Goal: Find contact information: Find contact information

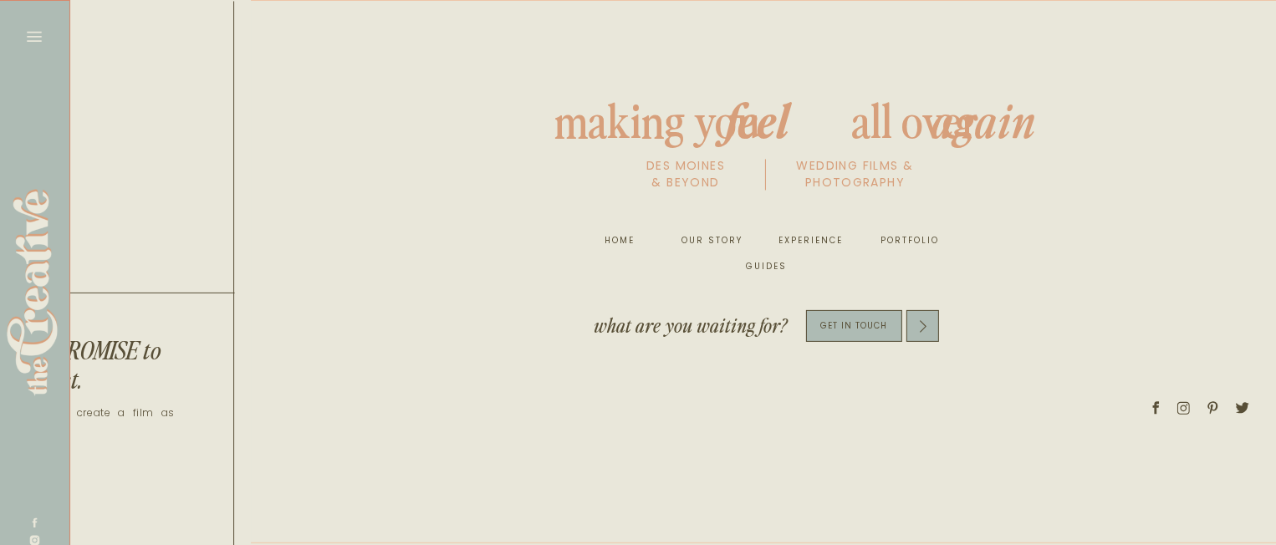
scroll to position [0, 9075]
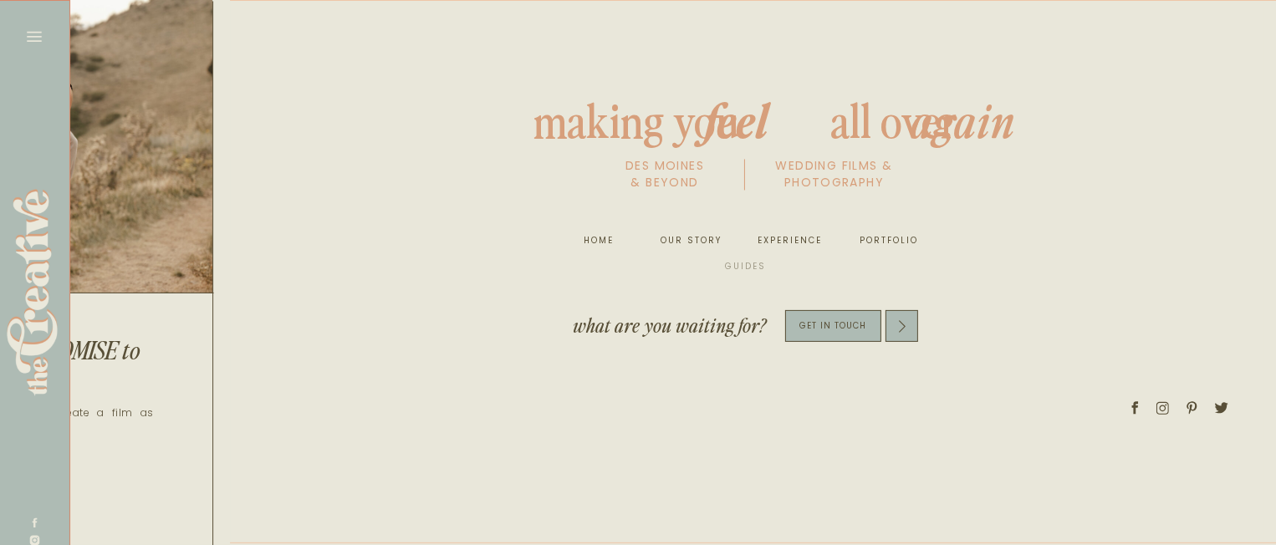
click at [732, 264] on nav "guides" at bounding box center [745, 266] width 54 height 17
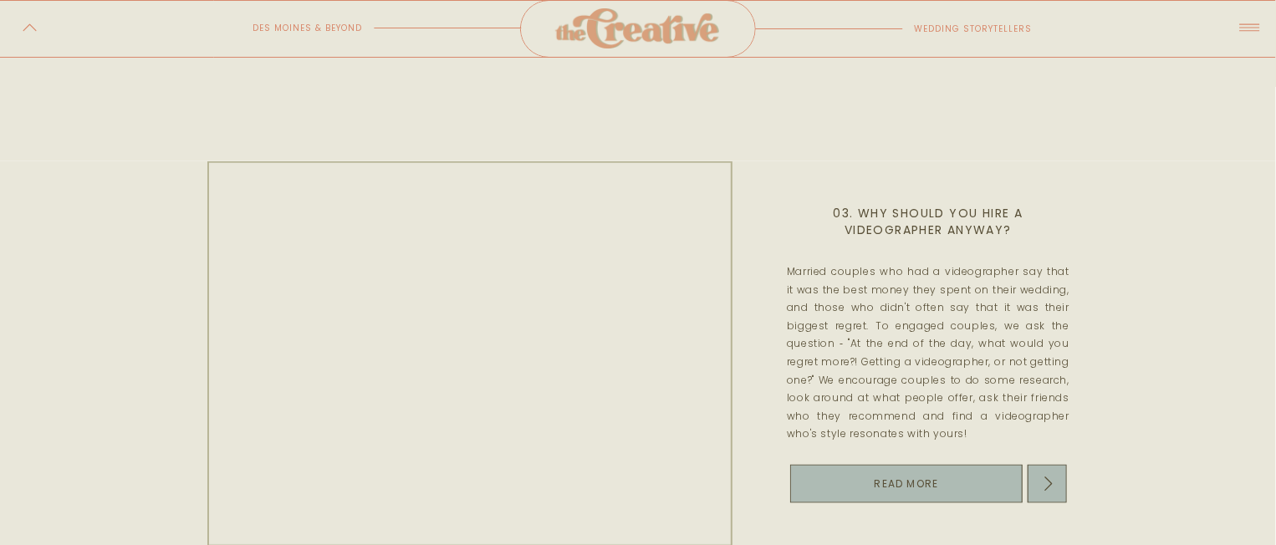
scroll to position [1641, 0]
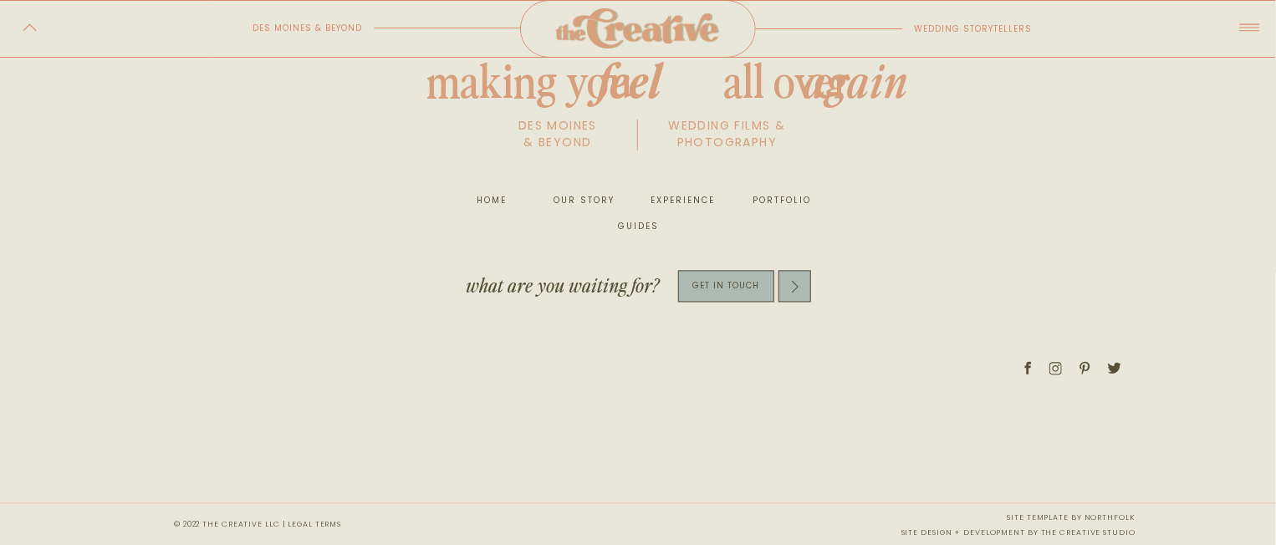
click at [730, 290] on p "get in touch" at bounding box center [726, 285] width 96 height 19
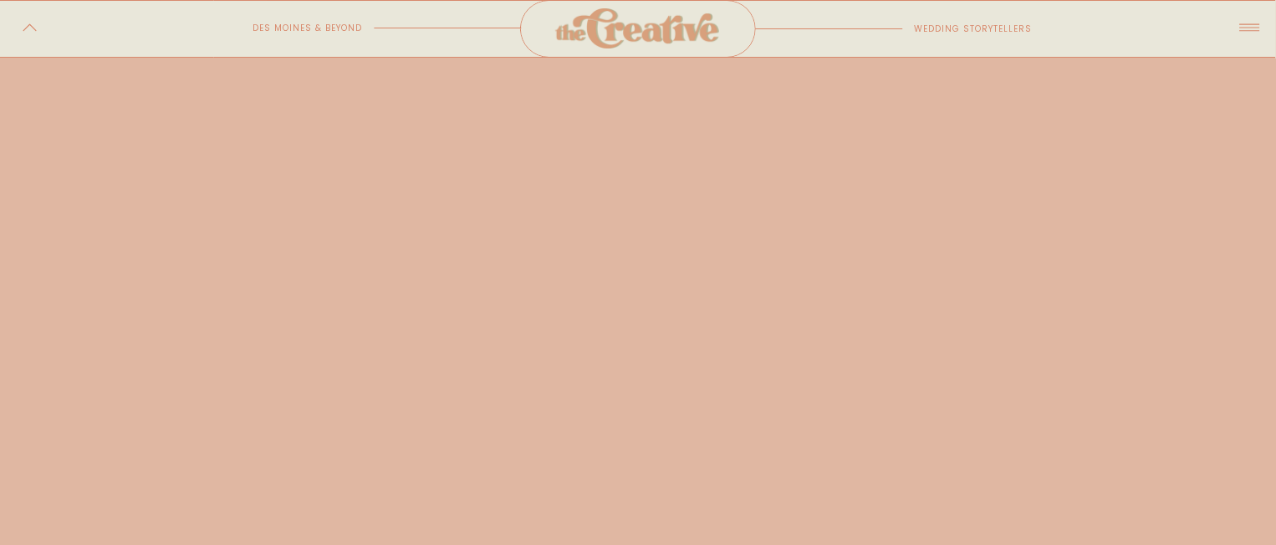
scroll to position [1010, 0]
